Goal: Find specific page/section: Find specific page/section

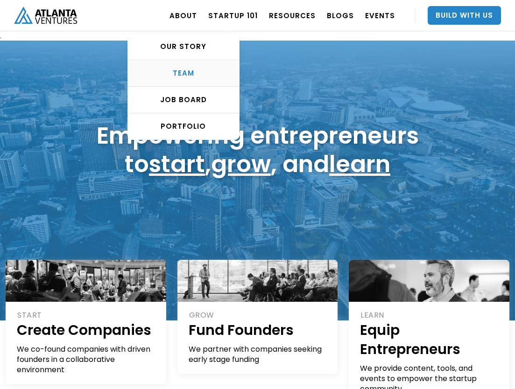
click at [209, 66] on link "TEAM" at bounding box center [183, 73] width 111 height 27
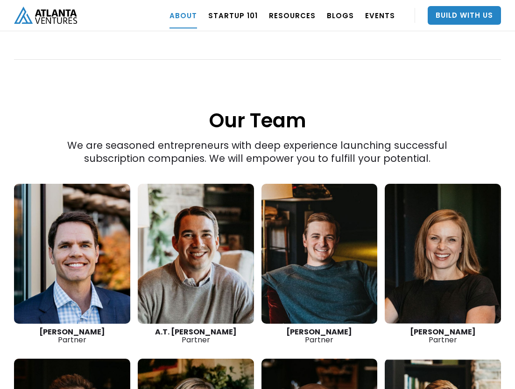
scroll to position [1183, 0]
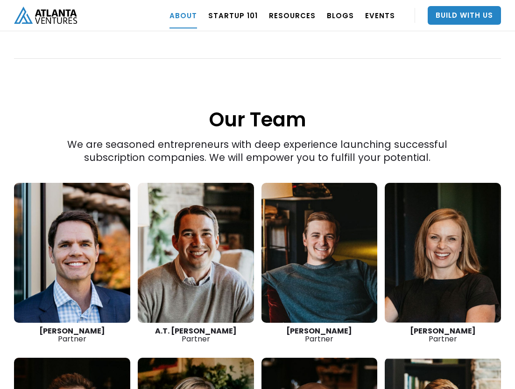
click at [95, 226] on link at bounding box center [72, 253] width 116 height 140
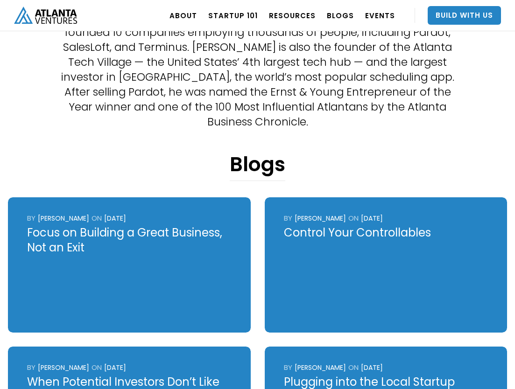
scroll to position [299, 0]
